Goal: Transaction & Acquisition: Purchase product/service

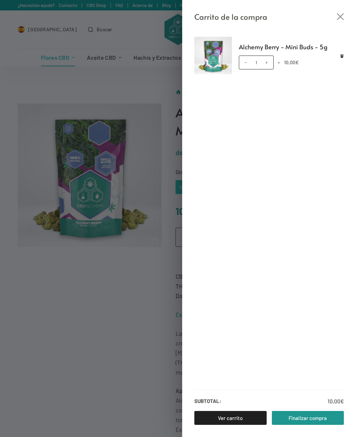
click at [339, 15] on icon "Cerrar el cajón del carrito" at bounding box center [340, 16] width 7 height 7
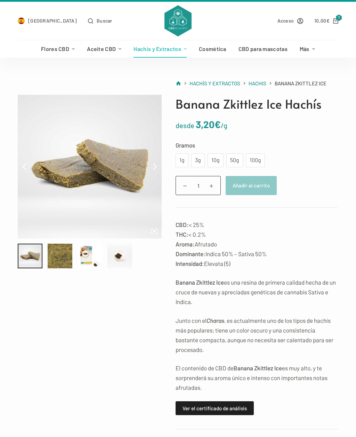
scroll to position [8, 0]
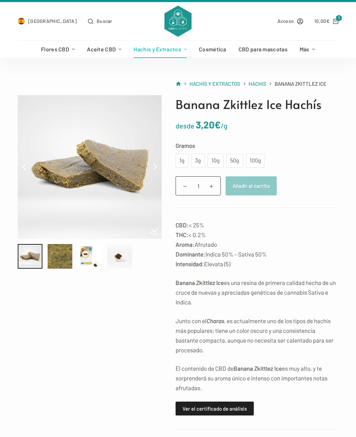
click at [199, 162] on div "3g" at bounding box center [197, 160] width 5 height 9
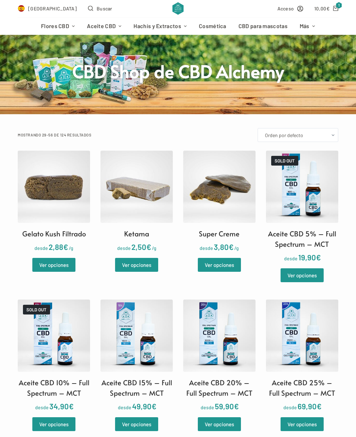
scroll to position [41, 0]
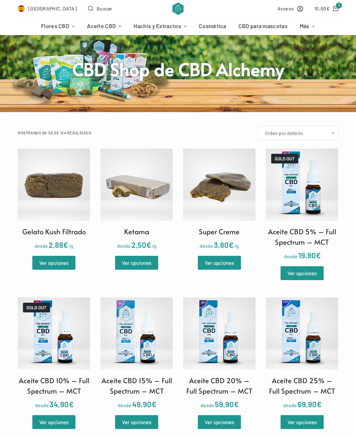
click at [64, 183] on img at bounding box center [54, 185] width 72 height 72
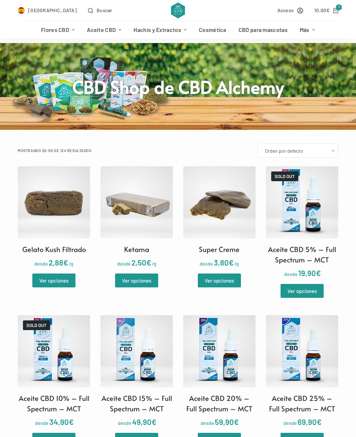
scroll to position [0, 0]
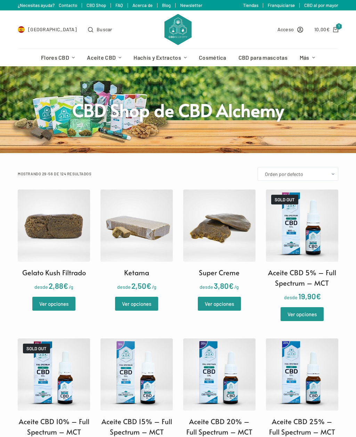
click at [150, 235] on img at bounding box center [136, 226] width 72 height 72
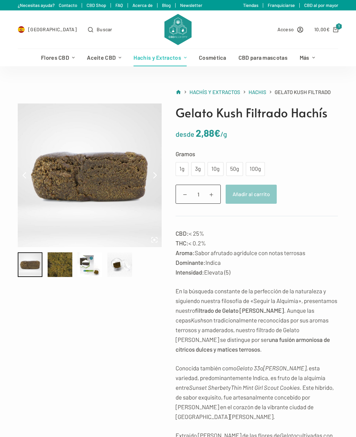
click at [216, 170] on div "10g" at bounding box center [216, 169] width 8 height 9
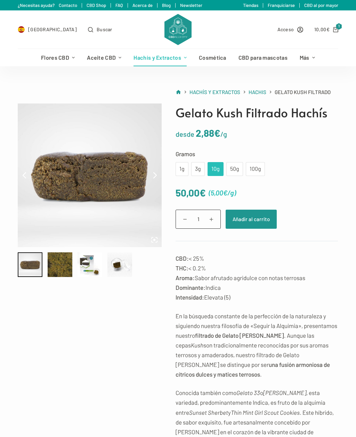
click at [199, 169] on div "3g" at bounding box center [197, 169] width 5 height 9
click at [181, 168] on div "1g" at bounding box center [182, 169] width 5 height 9
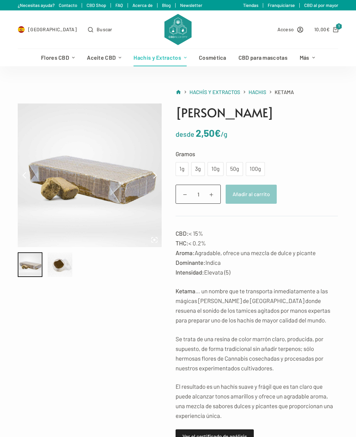
click at [181, 167] on div "1g" at bounding box center [182, 169] width 5 height 9
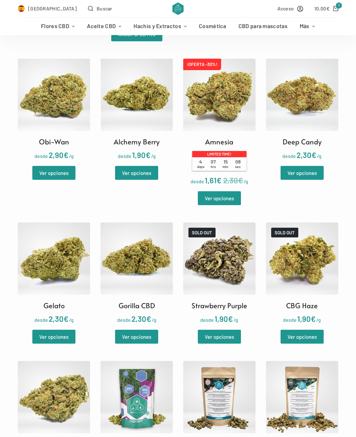
scroll to position [492, 0]
click at [234, 192] on link "Ver opciones" at bounding box center [219, 199] width 43 height 14
click at [336, 8] on icon "Carro de compra" at bounding box center [335, 8] width 5 height 5
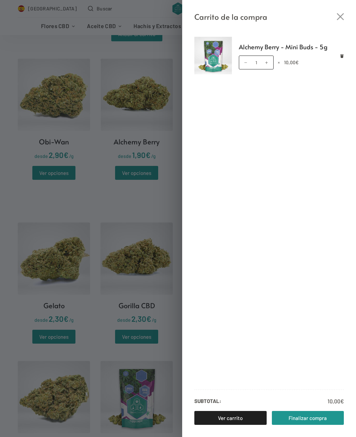
click at [339, 16] on icon "Cerrar el cajón del carrito" at bounding box center [340, 16] width 7 height 7
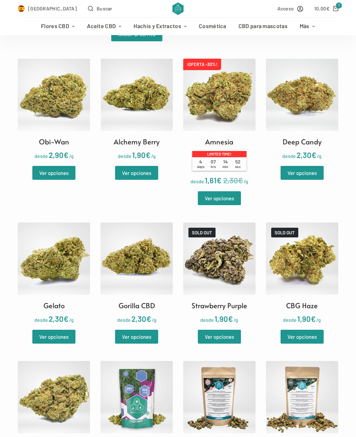
click at [310, 102] on img at bounding box center [302, 95] width 72 height 72
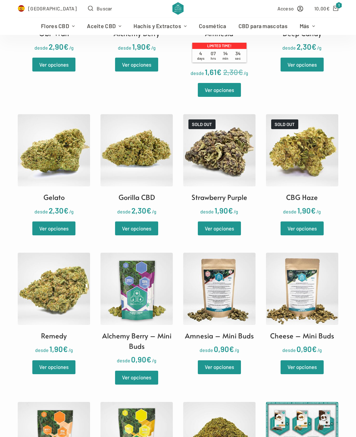
scroll to position [602, 0]
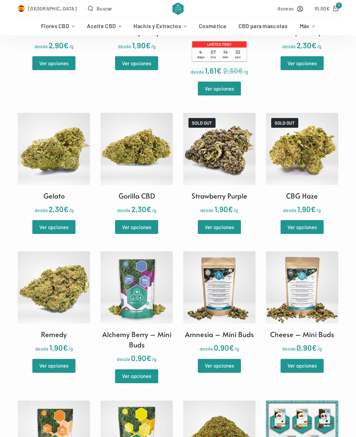
click at [62, 274] on img at bounding box center [54, 287] width 72 height 72
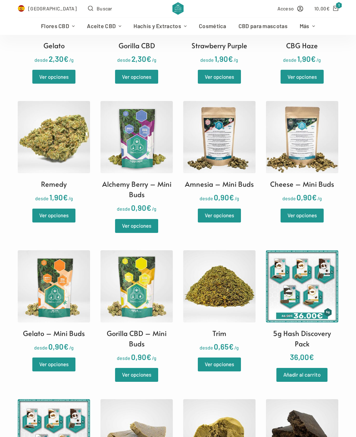
scroll to position [753, 0]
click at [136, 281] on img at bounding box center [136, 286] width 72 height 72
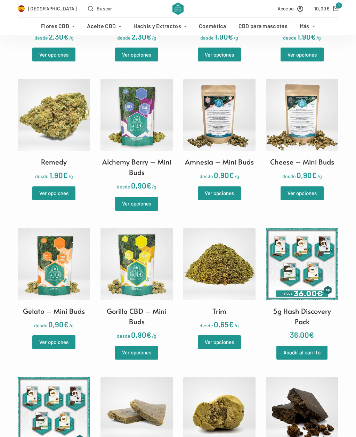
click at [65, 248] on img at bounding box center [54, 264] width 72 height 72
click at [239, 128] on img at bounding box center [219, 115] width 72 height 72
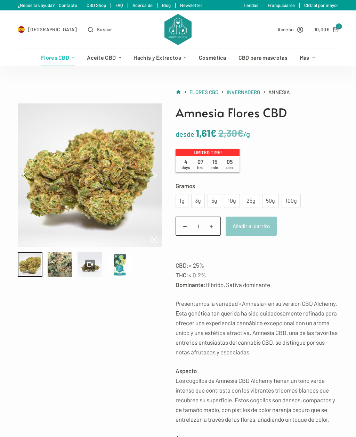
click at [183, 200] on div "1g" at bounding box center [182, 201] width 5 height 9
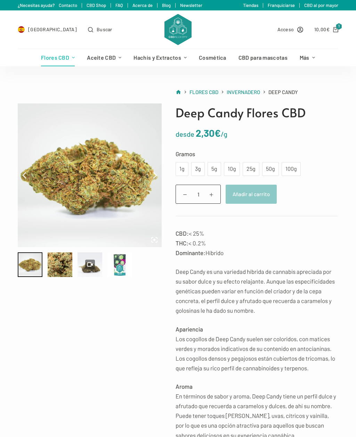
click at [202, 165] on div "3g" at bounding box center [198, 169] width 14 height 14
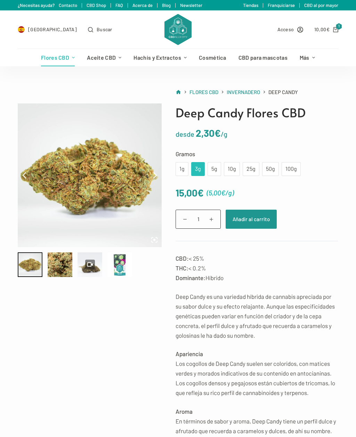
click at [183, 168] on div "1g" at bounding box center [182, 169] width 5 height 9
click at [216, 166] on div "5g" at bounding box center [214, 169] width 5 height 9
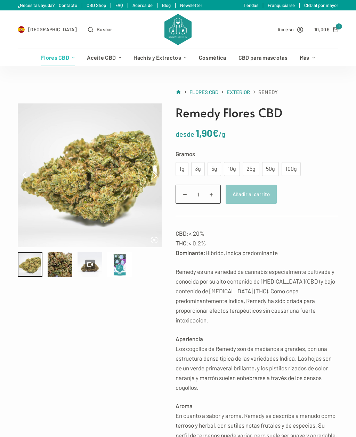
click at [200, 166] on div "3g" at bounding box center [197, 169] width 5 height 9
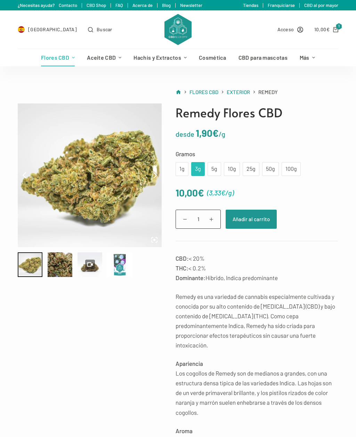
click at [185, 167] on div "1g" at bounding box center [181, 169] width 13 height 14
click at [195, 169] on div "3g" at bounding box center [197, 169] width 5 height 9
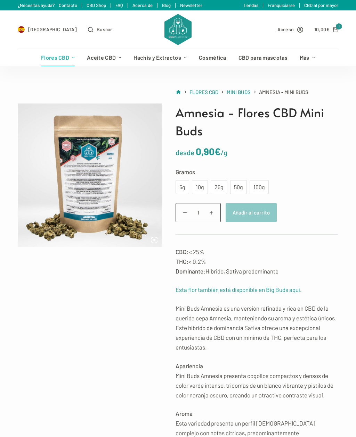
click at [201, 187] on div "10g" at bounding box center [200, 187] width 8 height 9
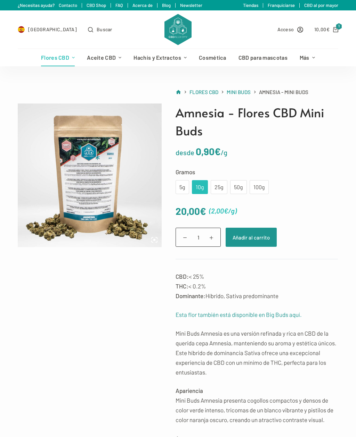
click at [217, 187] on div "25g" at bounding box center [219, 187] width 8 height 9
click at [184, 188] on div "5g" at bounding box center [182, 187] width 5 height 9
click at [331, 29] on link "10,00 € 1" at bounding box center [326, 29] width 24 height 8
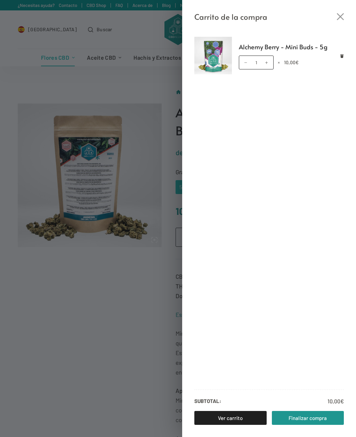
click at [323, 416] on link "Finalizar compra" at bounding box center [308, 418] width 72 height 14
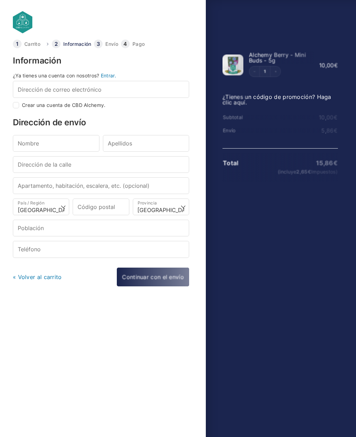
select select "B"
